Goal: Transaction & Acquisition: Purchase product/service

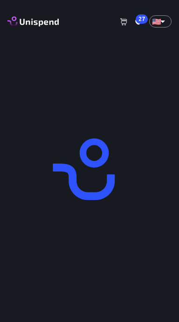
click at [162, 21] on body "0 Cart 27 Favorites 🇺🇸 US ​ Terms and Conditions )" at bounding box center [89, 202] width 179 height 404
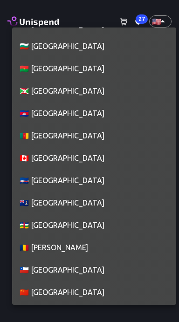
scroll to position [734, 0]
click at [74, 160] on li "🇨🇦 [GEOGRAPHIC_DATA]" at bounding box center [94, 158] width 164 height 22
type input "CA"
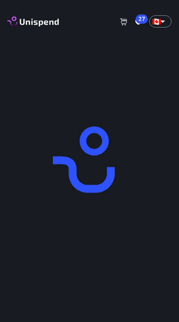
click at [135, 21] on icon at bounding box center [138, 22] width 6 height 6
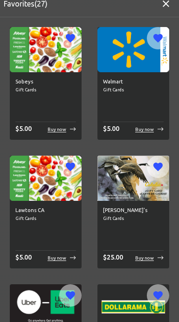
scroll to position [7, 0]
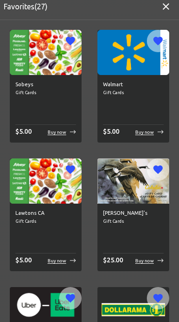
click at [38, 110] on div "Sobeys Gift Cards $ 5.00 Buy now" at bounding box center [46, 108] width 72 height 67
click at [53, 135] on div "$ 5.00 Buy now" at bounding box center [45, 132] width 61 height 10
click at [61, 136] on div "$ 5.00 Buy now" at bounding box center [45, 132] width 61 height 10
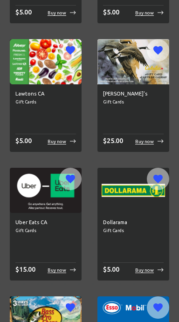
scroll to position [0, 0]
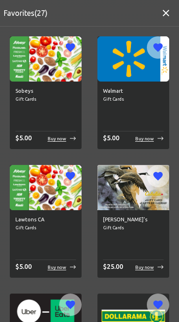
click at [64, 141] on p "Buy now" at bounding box center [56, 138] width 19 height 7
click at [62, 141] on p "Buy now" at bounding box center [56, 138] width 19 height 7
click at [164, 11] on icon "button" at bounding box center [165, 13] width 7 height 7
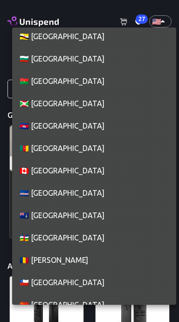
scroll to position [721, 0]
click at [74, 169] on li "🇨🇦 [GEOGRAPHIC_DATA]" at bounding box center [94, 170] width 164 height 22
type input "CA"
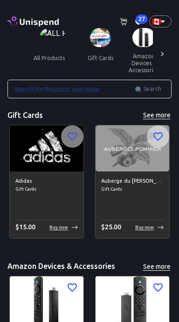
click at [138, 20] on span "27" at bounding box center [141, 18] width 12 height 9
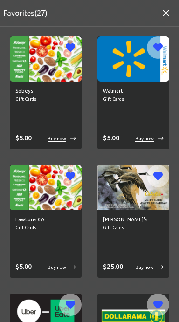
click at [57, 137] on p "Buy now" at bounding box center [56, 138] width 19 height 7
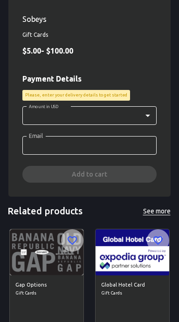
scroll to position [280, 0]
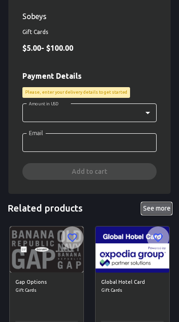
click at [161, 209] on button "See more" at bounding box center [156, 208] width 30 height 12
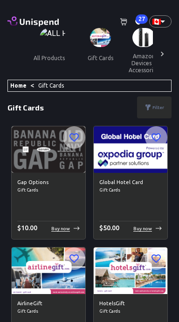
click at [138, 22] on span "27" at bounding box center [141, 18] width 12 height 9
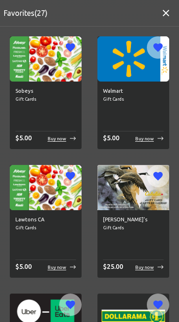
click at [65, 144] on div "Sobeys Gift Cards $ 5.00 Buy now" at bounding box center [46, 114] width 72 height 67
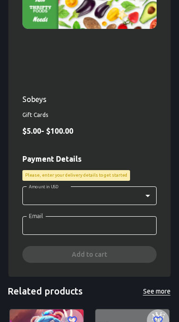
scroll to position [200, 0]
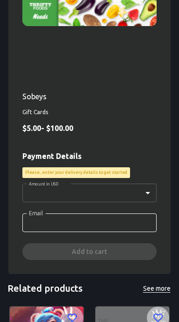
click at [146, 190] on body "0 Cart 27 Favorites 🇨🇦 CA ​ all products gift cards amazon devices & accessorie…" at bounding box center [89, 136] width 179 height 673
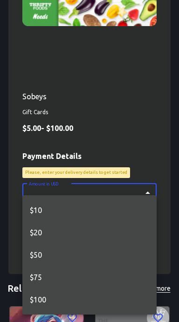
click at [35, 251] on li "$50" at bounding box center [89, 254] width 134 height 22
type input "50"
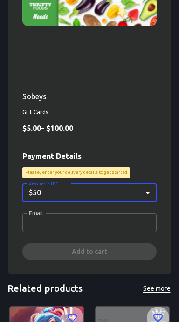
click at [35, 223] on input "Email" at bounding box center [89, 222] width 134 height 19
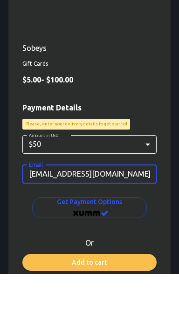
type input "Cup_Knuckler@proton.me"
click at [141, 140] on div "Sobeys Gift Cards $ 5.00 - $ 100.00 Payment Details Please, enter your delivery…" at bounding box center [89, 205] width 134 height 228
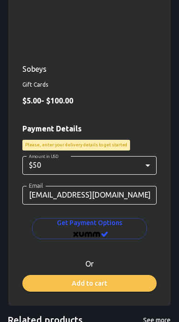
scroll to position [229, 0]
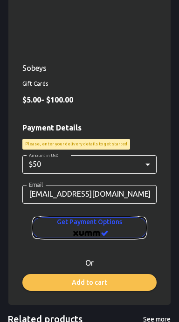
click at [116, 229] on span "Get Payment options" at bounding box center [90, 227] width 100 height 23
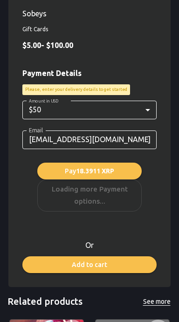
scroll to position [283, 0]
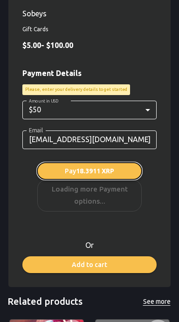
click at [95, 168] on span "18.3911 XRP" at bounding box center [95, 170] width 38 height 7
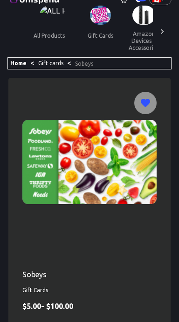
scroll to position [0, 0]
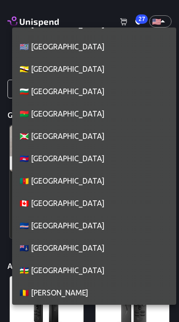
scroll to position [688, 0]
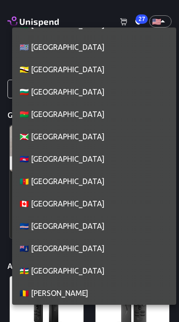
click at [77, 204] on li "🇨🇦 [GEOGRAPHIC_DATA]" at bounding box center [94, 203] width 164 height 22
type input "CA"
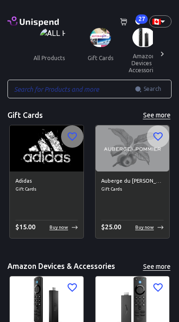
click at [136, 16] on div "27" at bounding box center [138, 21] width 7 height 11
click at [121, 21] on icon at bounding box center [124, 21] width 8 height 7
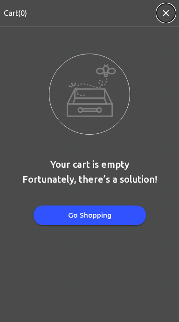
click at [162, 12] on icon "button" at bounding box center [165, 12] width 11 height 11
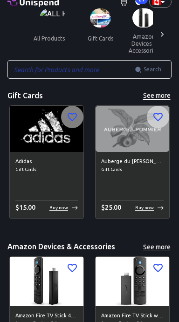
scroll to position [0, 0]
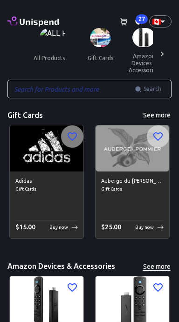
click at [137, 15] on span "27" at bounding box center [141, 18] width 12 height 9
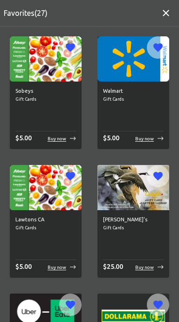
click at [55, 63] on img at bounding box center [46, 58] width 72 height 45
click at [51, 72] on img at bounding box center [46, 58] width 72 height 45
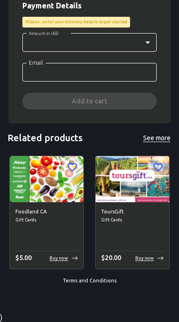
scroll to position [350, 0]
click at [82, 279] on link "Terms and Conditions" at bounding box center [90, 280] width 54 height 6
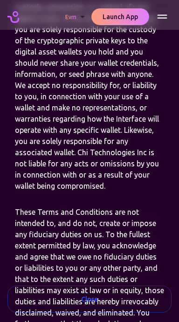
scroll to position [1494, 0]
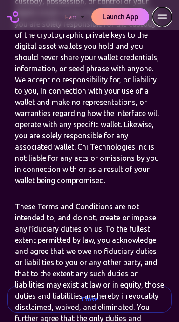
click at [162, 19] on icon "Menu" at bounding box center [161, 16] width 11 height 11
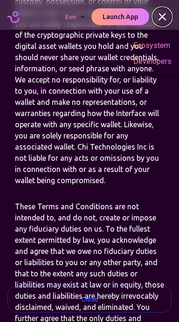
click at [167, 15] on icon "Menu" at bounding box center [161, 16] width 11 height 11
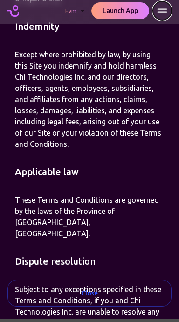
scroll to position [3602, 0]
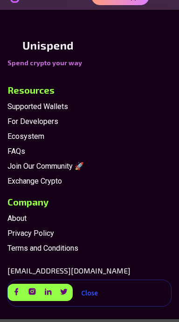
click at [14, 146] on span "FAQs" at bounding box center [89, 151] width 164 height 11
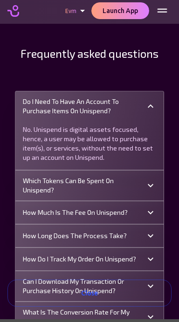
scroll to position [0, 0]
click at [146, 213] on icon at bounding box center [150, 212] width 11 height 11
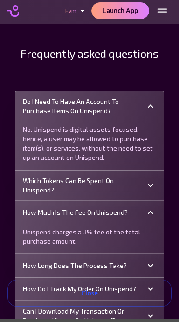
click at [149, 212] on icon at bounding box center [151, 211] width 6 height 3
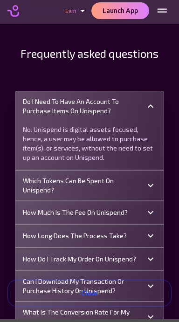
click at [74, 233] on p "How long does the process take?" at bounding box center [75, 235] width 104 height 9
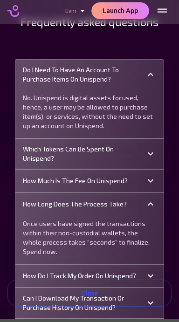
scroll to position [34, 0]
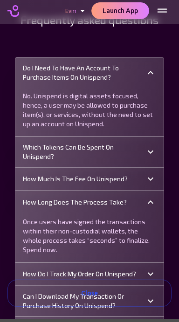
click at [47, 204] on p "How long does the process take?" at bounding box center [75, 201] width 104 height 9
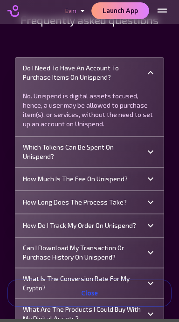
click at [34, 225] on p "How do I track my order on Unispend?" at bounding box center [79, 225] width 113 height 9
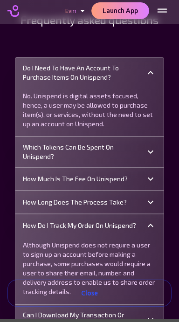
click at [41, 225] on p "How do I track my order on Unispend?" at bounding box center [79, 225] width 113 height 9
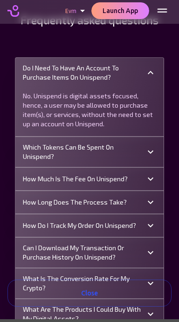
click at [34, 251] on p "Can I download my transaction or purchase history on Unispend?" at bounding box center [84, 252] width 122 height 19
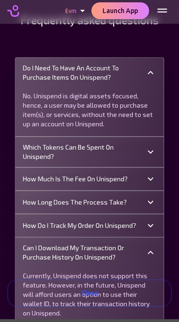
click at [35, 249] on p "Can I download my transaction or purchase history on Unispend?" at bounding box center [84, 252] width 122 height 19
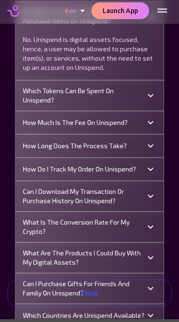
scroll to position [92, 0]
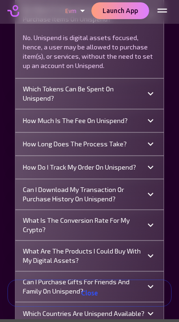
click at [38, 227] on p "What is the conversion rate for my crypto?" at bounding box center [84, 224] width 122 height 19
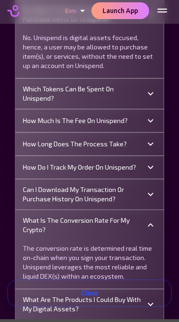
click at [36, 230] on p "What is the conversion rate for my crypto?" at bounding box center [84, 224] width 122 height 19
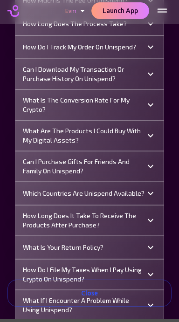
scroll to position [212, 0]
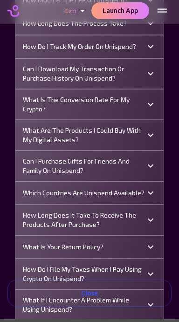
click at [40, 221] on p "How long does it take to receive the products after purchase?" at bounding box center [84, 219] width 122 height 19
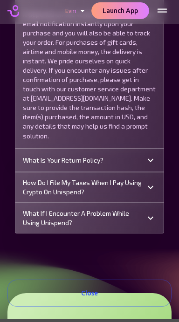
scroll to position [443, 0]
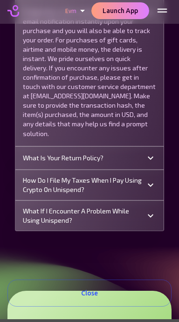
click at [150, 218] on div "What if I encounter a problem while using Unispend?" at bounding box center [89, 216] width 148 height 30
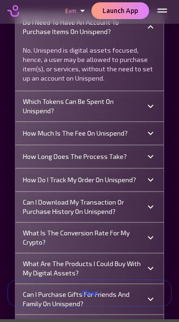
scroll to position [0, 0]
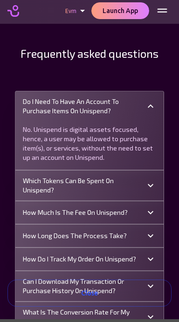
click at [150, 107] on icon at bounding box center [150, 106] width 11 height 11
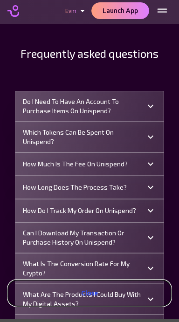
click at [128, 290] on button "Close" at bounding box center [89, 292] width 164 height 27
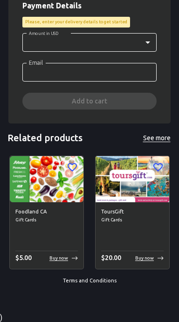
click at [59, 259] on p "Buy now" at bounding box center [58, 257] width 19 height 7
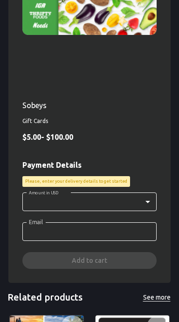
scroll to position [191, 0]
click at [100, 181] on p "Please, enter your delivery details to get started" at bounding box center [76, 181] width 102 height 7
click at [111, 181] on p "Please, enter your delivery details to get started" at bounding box center [76, 181] width 102 height 7
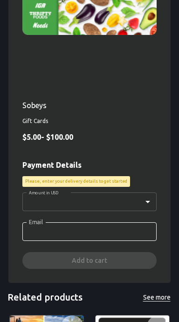
click at [152, 200] on body "0 Cart 27 Favorites 🇨🇦 CA ​ all products gift cards amazon devices & accessorie…" at bounding box center [89, 145] width 179 height 673
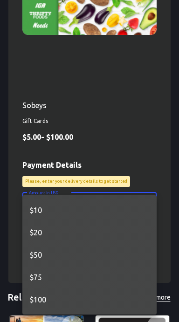
click at [119, 139] on div at bounding box center [89, 161] width 179 height 322
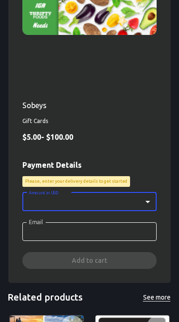
click at [91, 176] on div "Please, enter your delivery details to get started" at bounding box center [76, 181] width 108 height 10
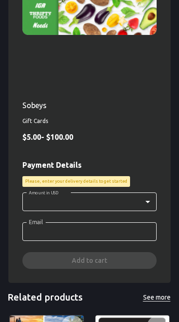
click at [101, 179] on p "Please, enter your delivery details to get started" at bounding box center [76, 181] width 102 height 7
click at [93, 182] on p "Please, enter your delivery details to get started" at bounding box center [76, 181] width 102 height 7
click at [104, 183] on p "Please, enter your delivery details to get started" at bounding box center [76, 181] width 102 height 7
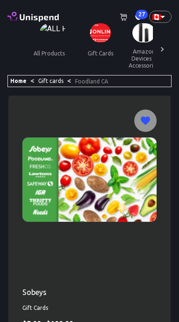
scroll to position [0, 0]
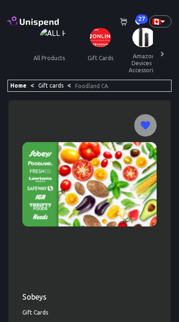
click at [124, 19] on icon at bounding box center [123, 22] width 7 height 7
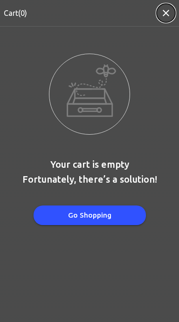
click at [160, 17] on icon "button" at bounding box center [165, 12] width 11 height 11
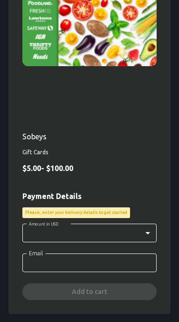
scroll to position [161, 0]
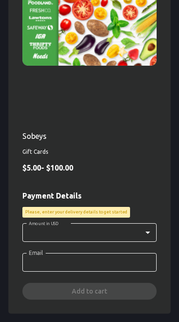
click at [90, 209] on p "Please, enter your delivery details to get started" at bounding box center [76, 212] width 102 height 7
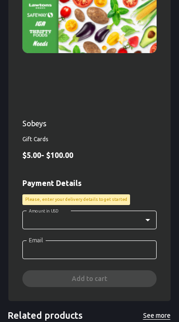
scroll to position [0, 0]
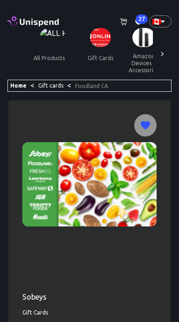
click at [49, 32] on img at bounding box center [53, 37] width 27 height 19
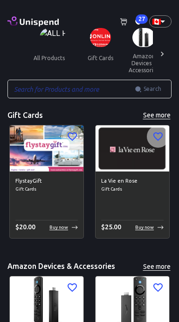
click at [57, 22] on icon at bounding box center [32, 21] width 51 height 13
click at [141, 19] on span "27" at bounding box center [141, 18] width 12 height 9
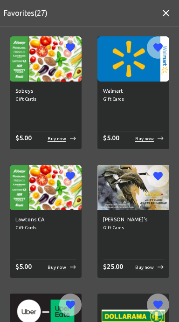
click at [65, 142] on div "$ 5.00 Buy now" at bounding box center [45, 138] width 61 height 10
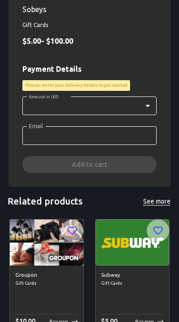
scroll to position [350, 0]
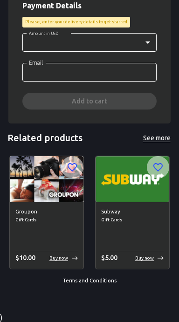
click at [90, 281] on link "Terms and Conditions" at bounding box center [90, 280] width 54 height 6
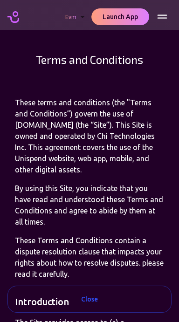
scroll to position [0, 0]
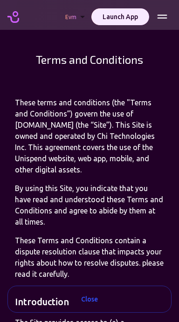
click at [122, 14] on button "Launch App" at bounding box center [120, 16] width 58 height 17
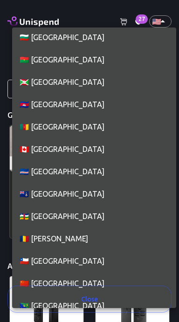
scroll to position [748, 0]
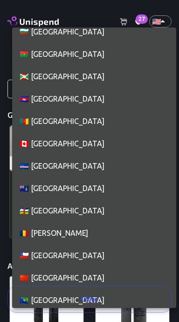
click at [69, 148] on li "🇨🇦 [GEOGRAPHIC_DATA]" at bounding box center [94, 143] width 164 height 22
type input "CA"
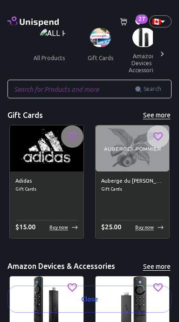
click at [140, 20] on span "27" at bounding box center [141, 18] width 12 height 9
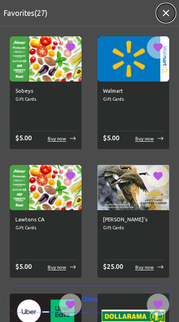
click at [164, 13] on icon "button" at bounding box center [165, 12] width 11 height 11
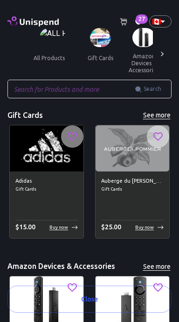
click at [125, 22] on icon at bounding box center [124, 21] width 8 height 7
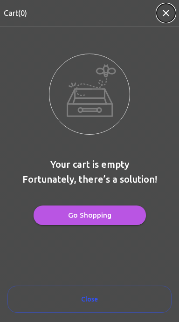
click at [163, 9] on icon "button" at bounding box center [165, 12] width 11 height 11
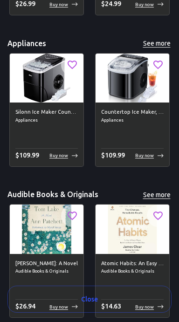
scroll to position [378, 0]
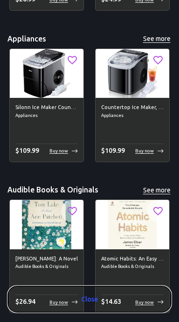
click at [94, 303] on button "Close" at bounding box center [89, 298] width 164 height 27
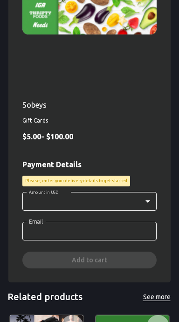
scroll to position [190, 0]
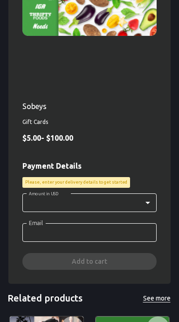
click at [62, 180] on p "Please, enter your delivery details to get started" at bounding box center [76, 182] width 102 height 7
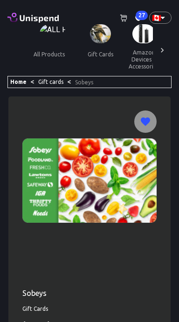
scroll to position [0, 0]
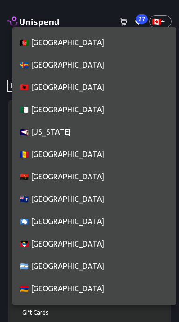
scroll to position [725, 0]
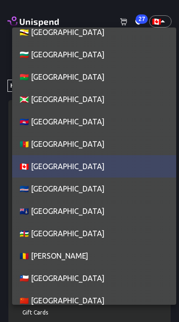
click at [121, 11] on div at bounding box center [89, 161] width 179 height 322
